Goal: Transaction & Acquisition: Download file/media

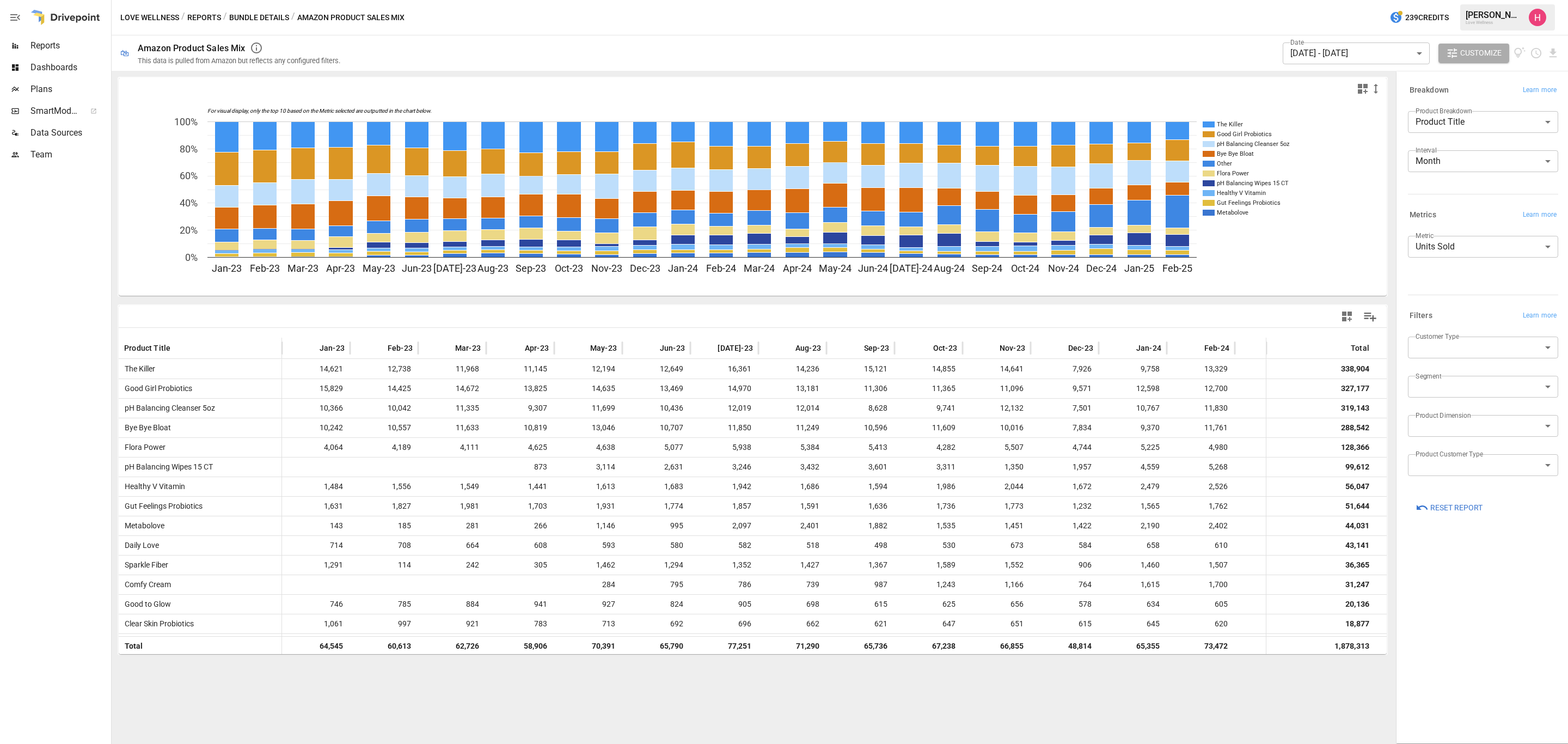
click at [51, 44] on span "Reports" at bounding box center [70, 46] width 78 height 13
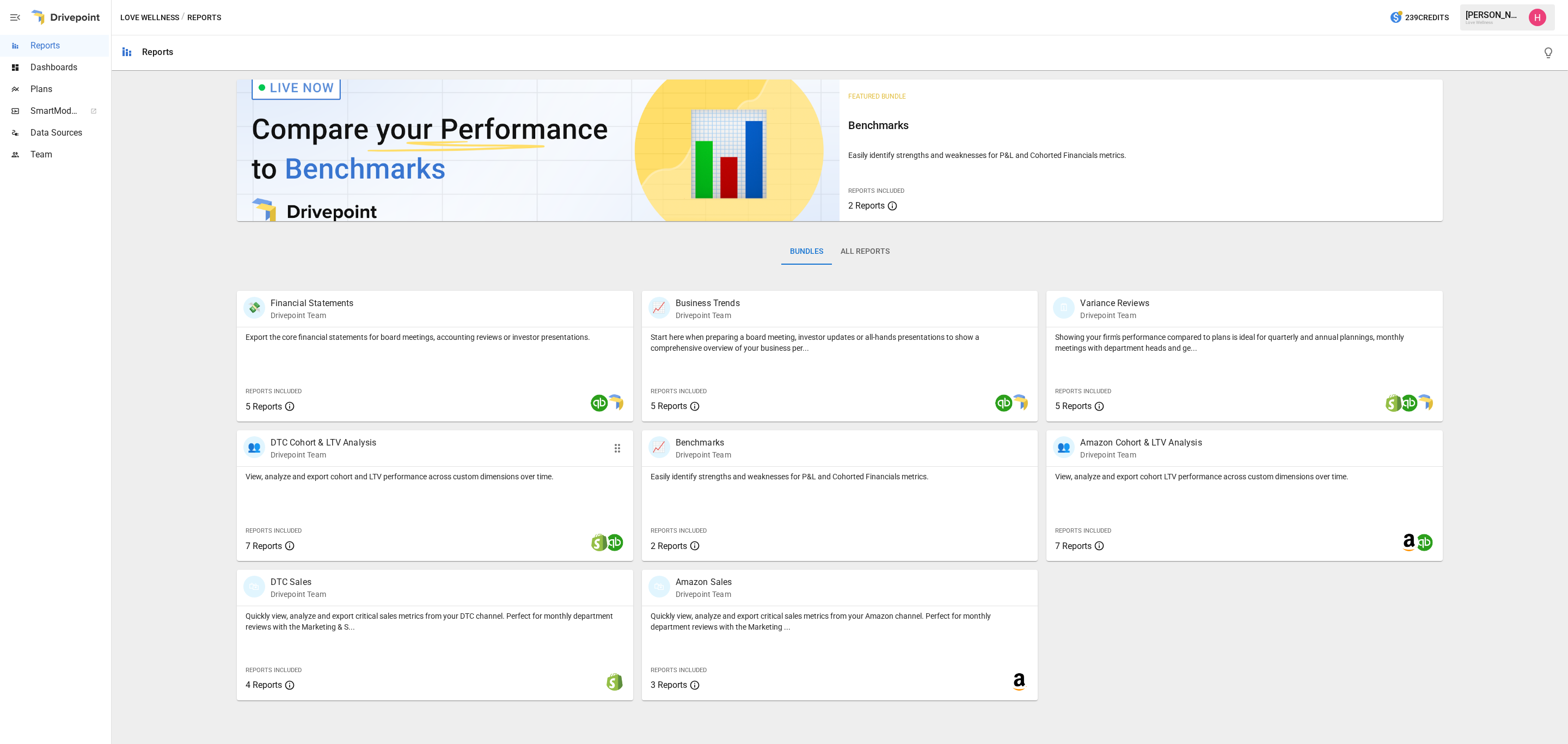
click at [341, 451] on p "Drivepoint Team" at bounding box center [324, 455] width 106 height 11
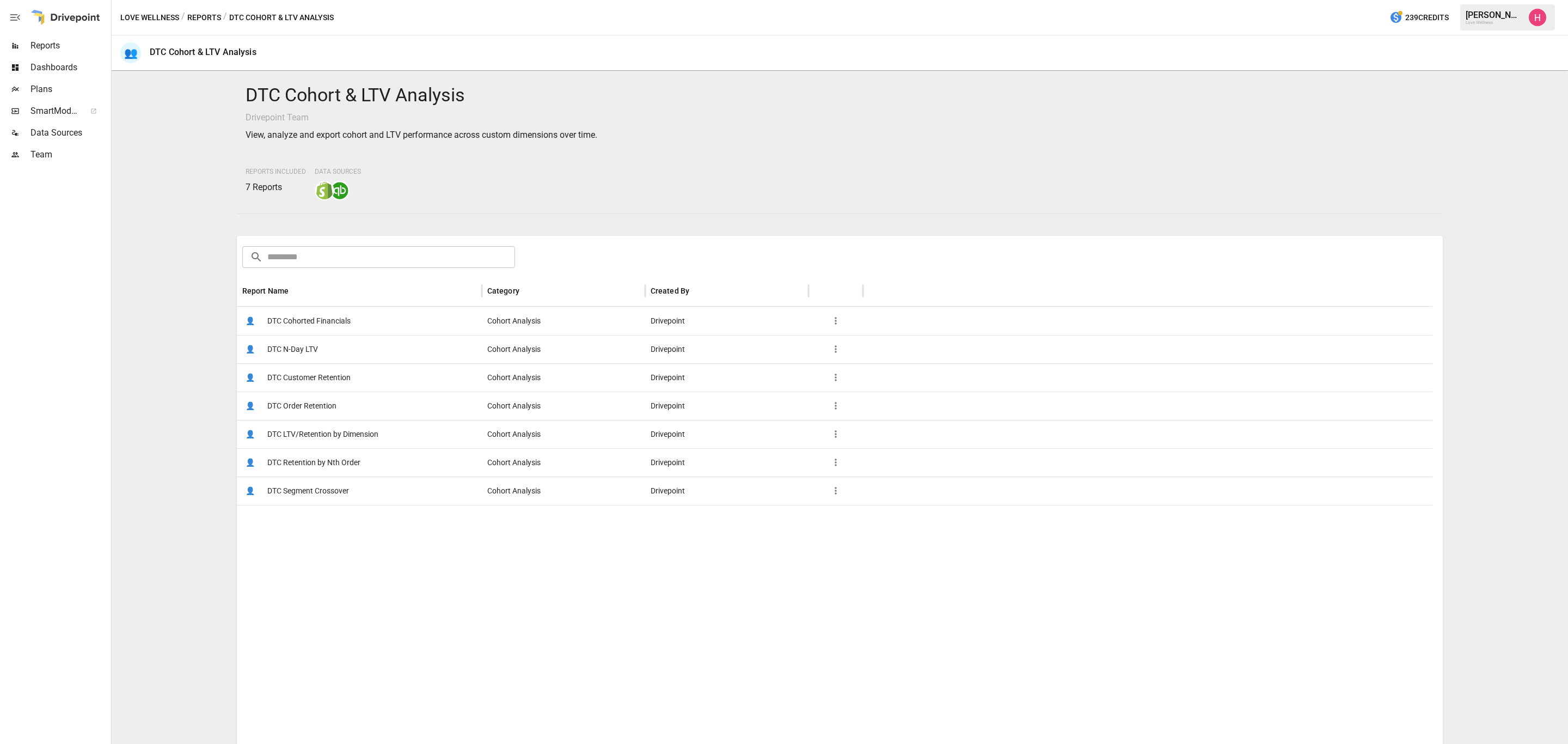
click at [294, 350] on span "DTC N-Day LTV" at bounding box center [292, 349] width 51 height 28
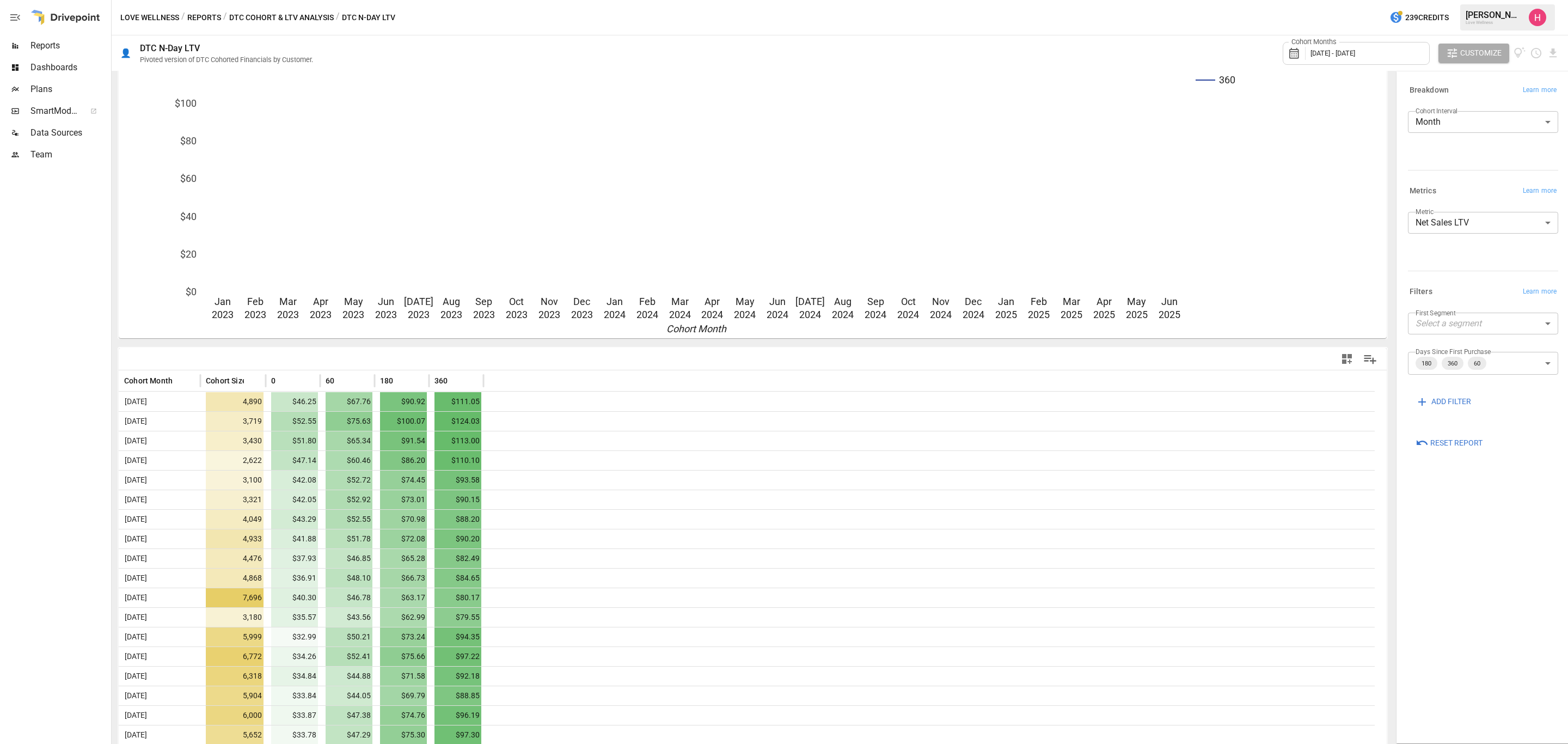
scroll to position [85, 0]
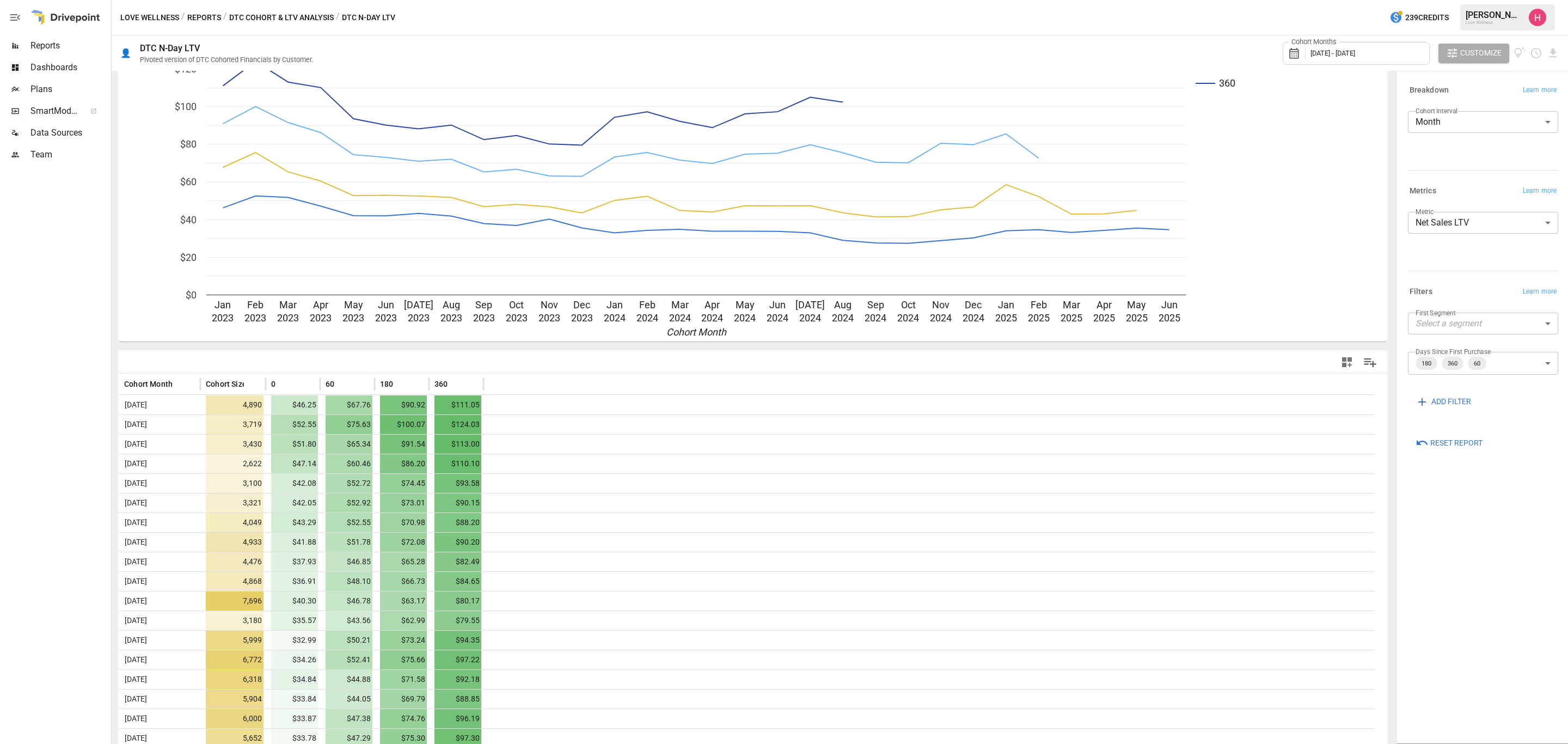
click at [1461, 0] on body "Reports Dashboards Plans SmartModel ™ Data Sources Team Love Wellness / Reports…" at bounding box center [784, 0] width 1568 height 0
type input "**********"
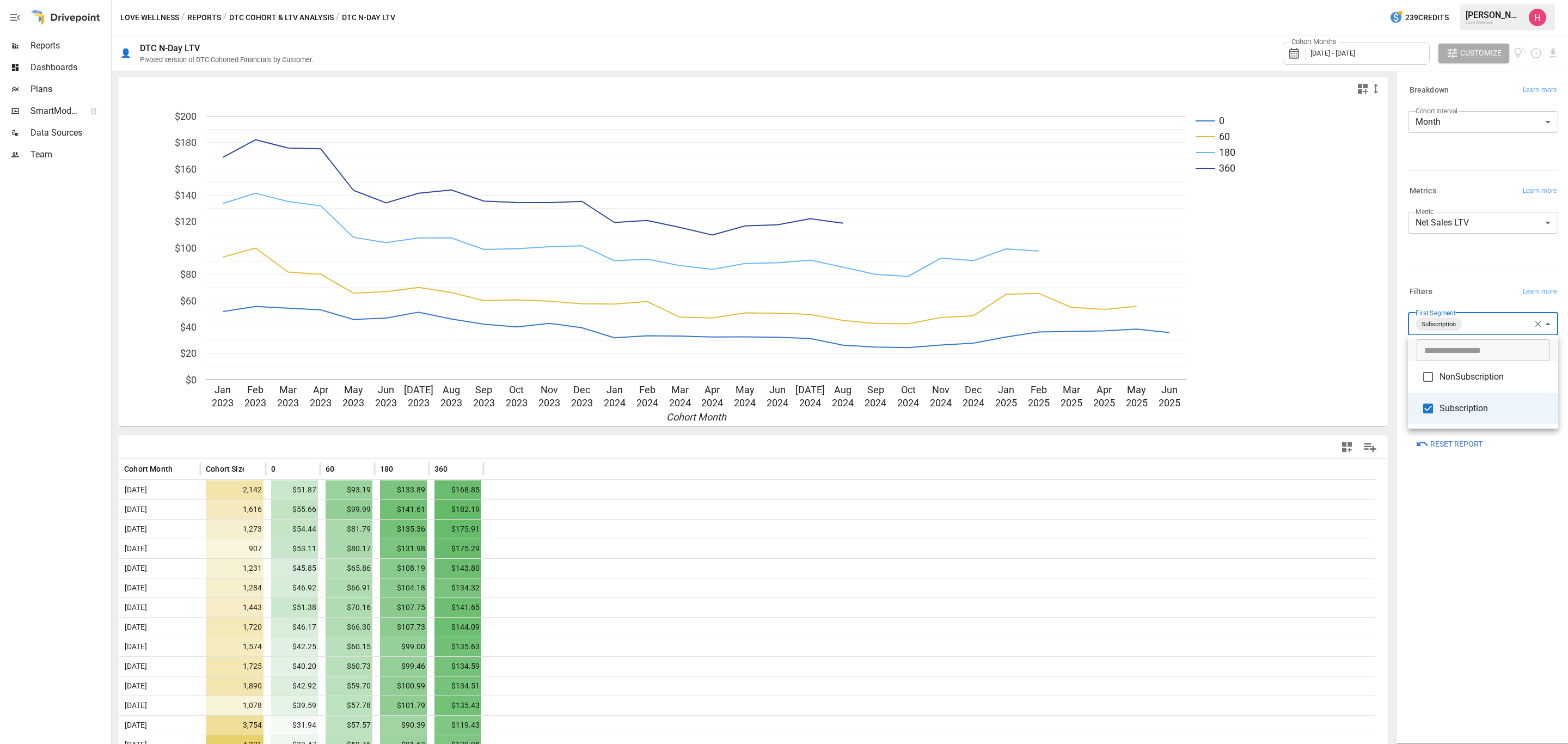
click at [1479, 551] on div at bounding box center [784, 372] width 1568 height 744
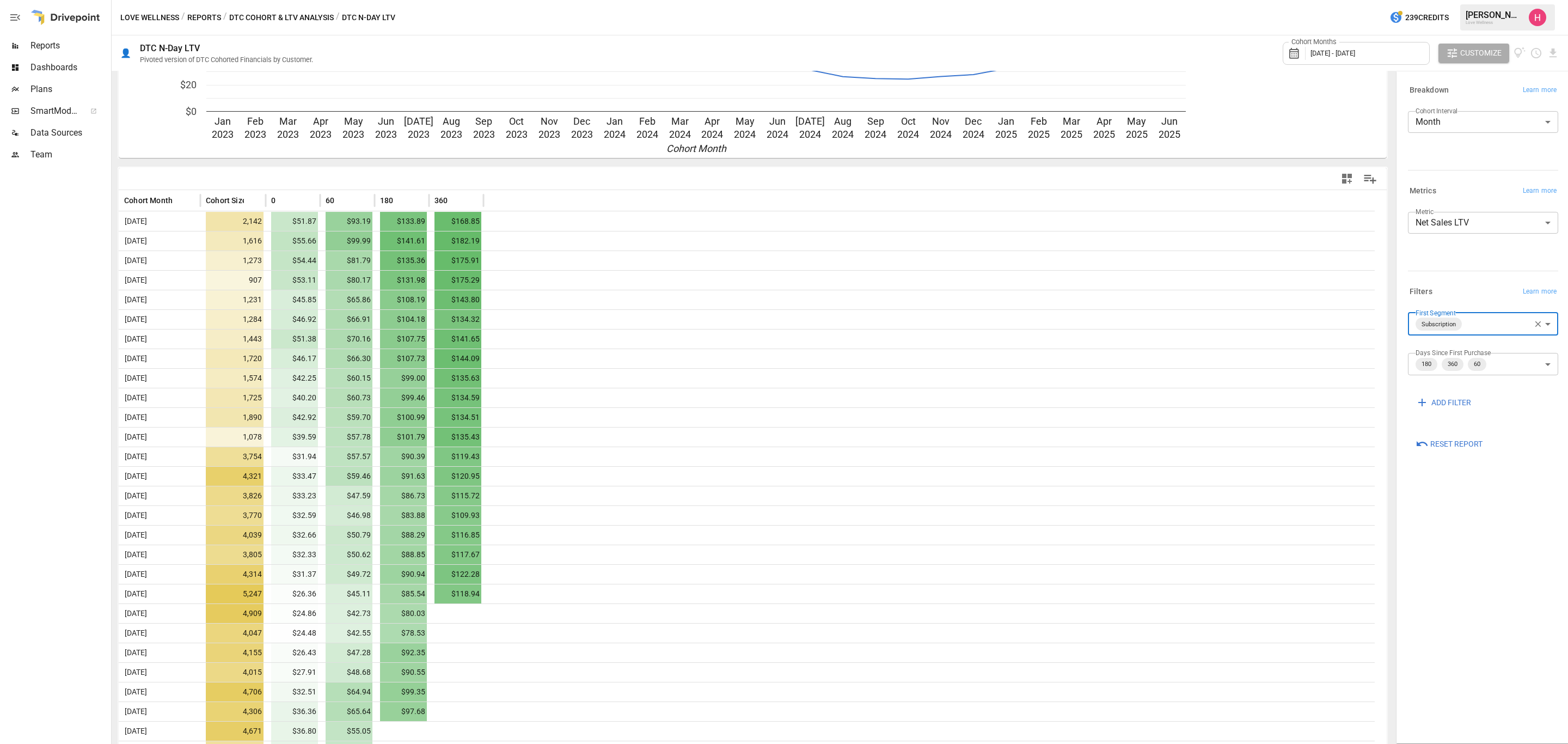
scroll to position [3, 0]
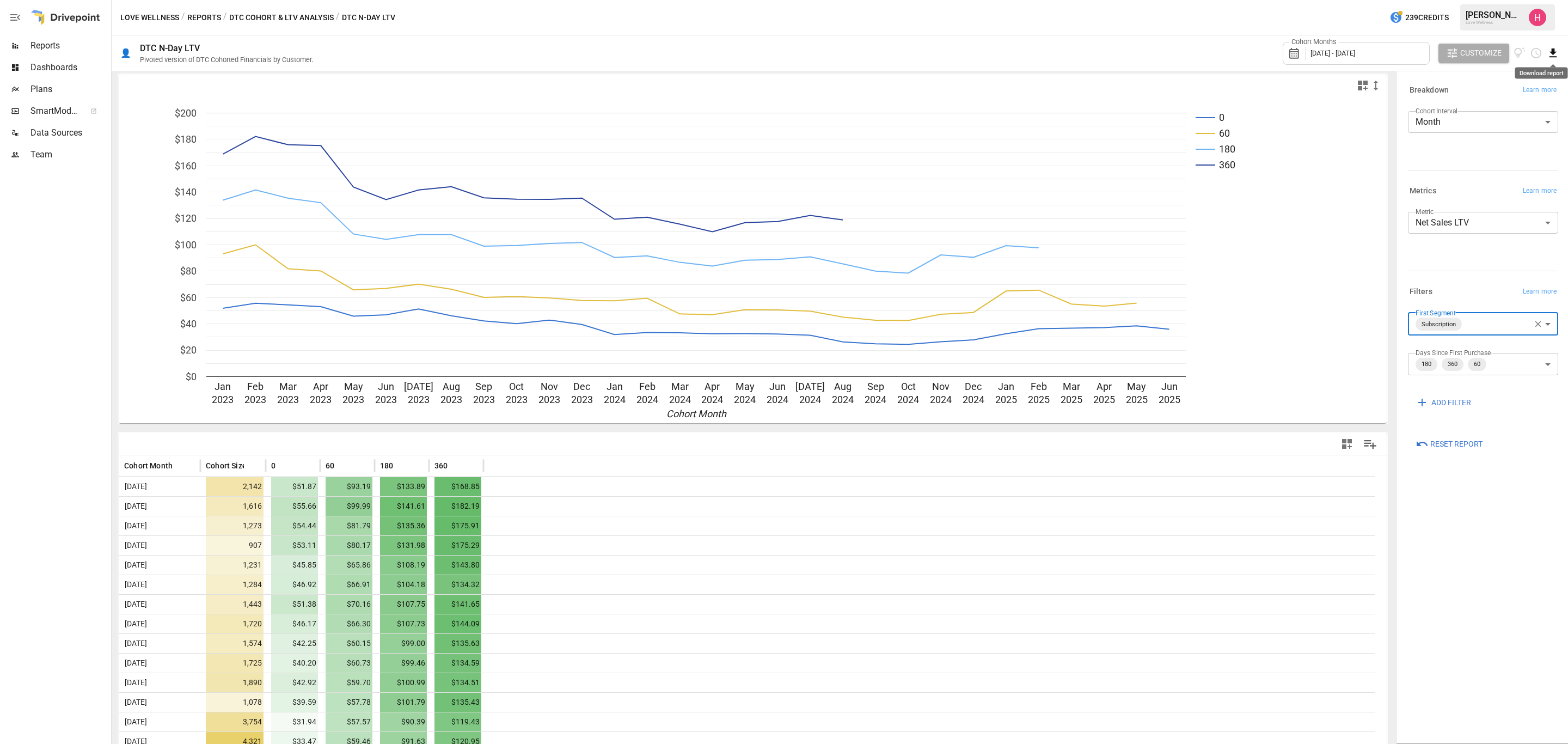
click at [1554, 56] on icon "Download report" at bounding box center [1553, 53] width 12 height 12
click at [1516, 94] on li "Download as CSV" at bounding box center [1517, 97] width 86 height 22
click at [1476, 541] on div "**********" at bounding box center [1483, 407] width 168 height 667
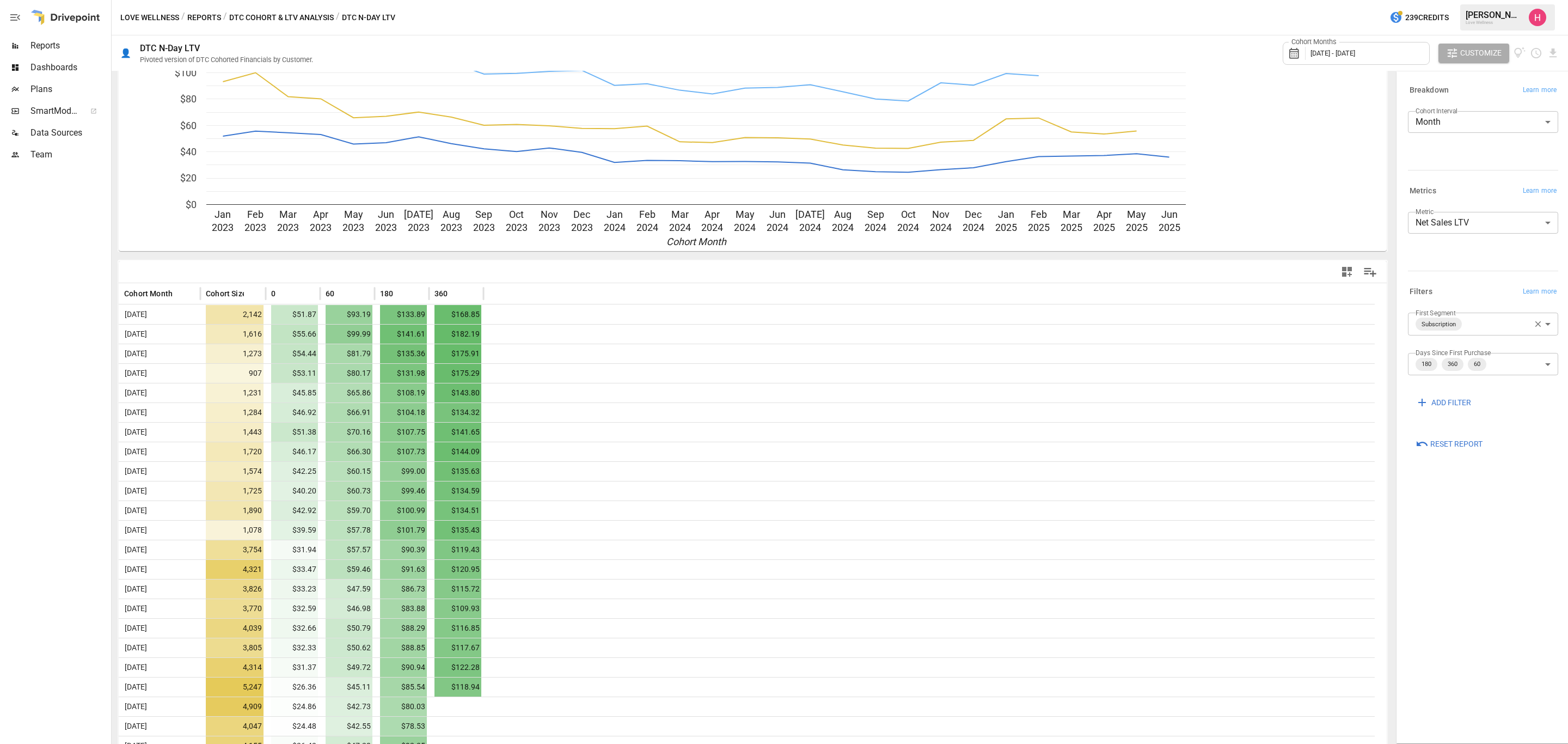
scroll to position [0, 0]
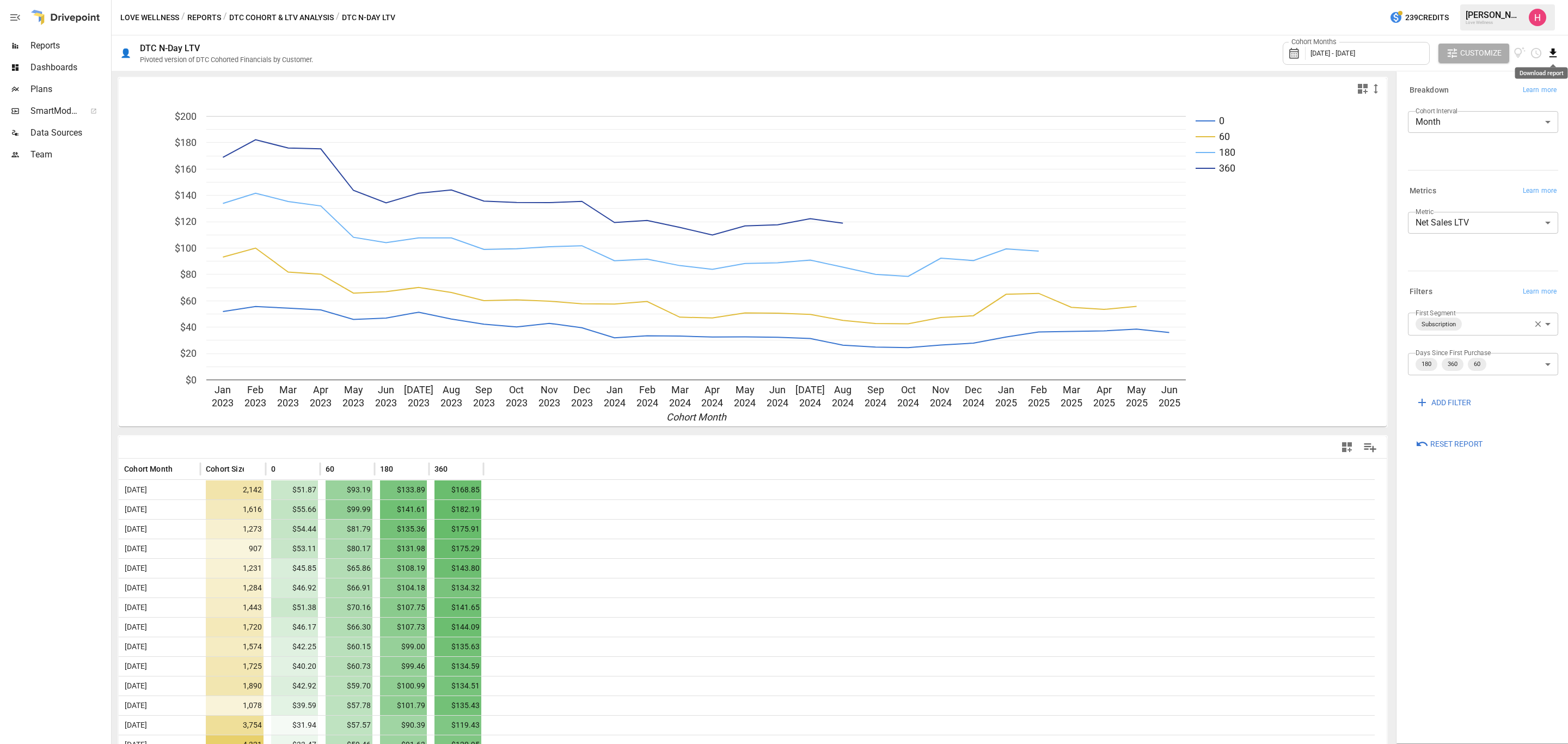
click at [1553, 56] on icon "Download report" at bounding box center [1553, 53] width 12 height 12
click at [1518, 95] on li "Download as CSV" at bounding box center [1517, 97] width 86 height 22
